Goal: Information Seeking & Learning: Learn about a topic

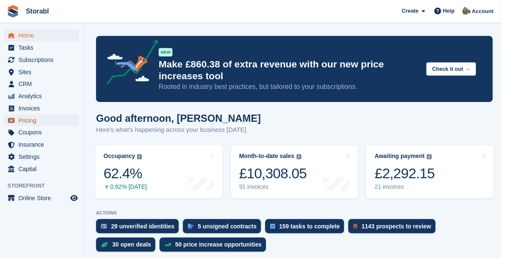
click at [32, 120] on span "Pricing" at bounding box center [44, 121] width 50 height 12
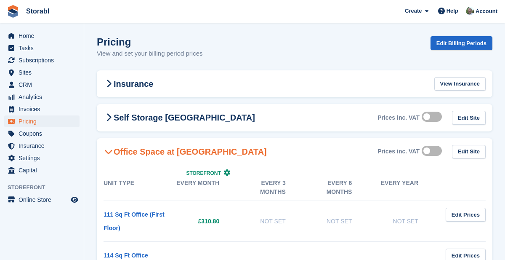
click at [107, 121] on icon at bounding box center [108, 117] width 5 height 8
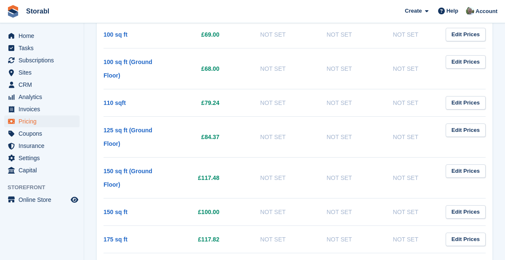
scroll to position [445, 0]
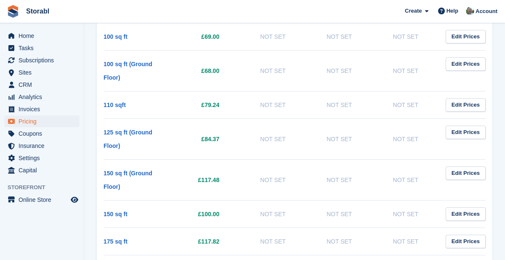
click at [119, 215] on link "150 sq ft" at bounding box center [116, 213] width 24 height 7
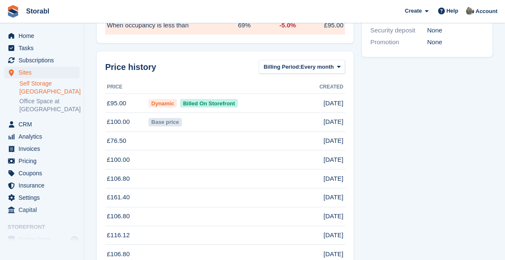
scroll to position [418, 0]
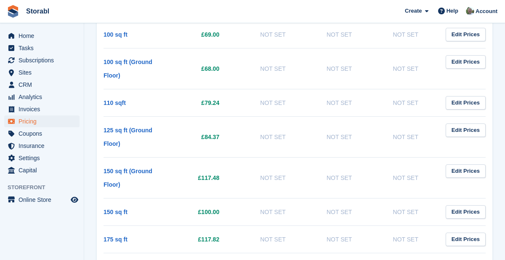
scroll to position [447, 0]
click at [39, 145] on span "Insurance" at bounding box center [44, 146] width 50 height 12
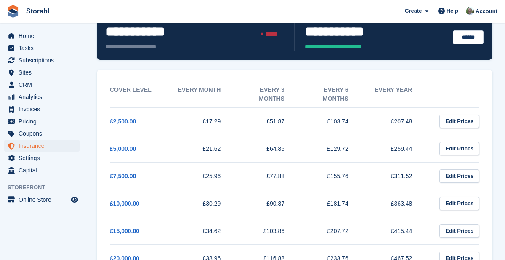
scroll to position [96, 0]
